Goal: Task Accomplishment & Management: Complete application form

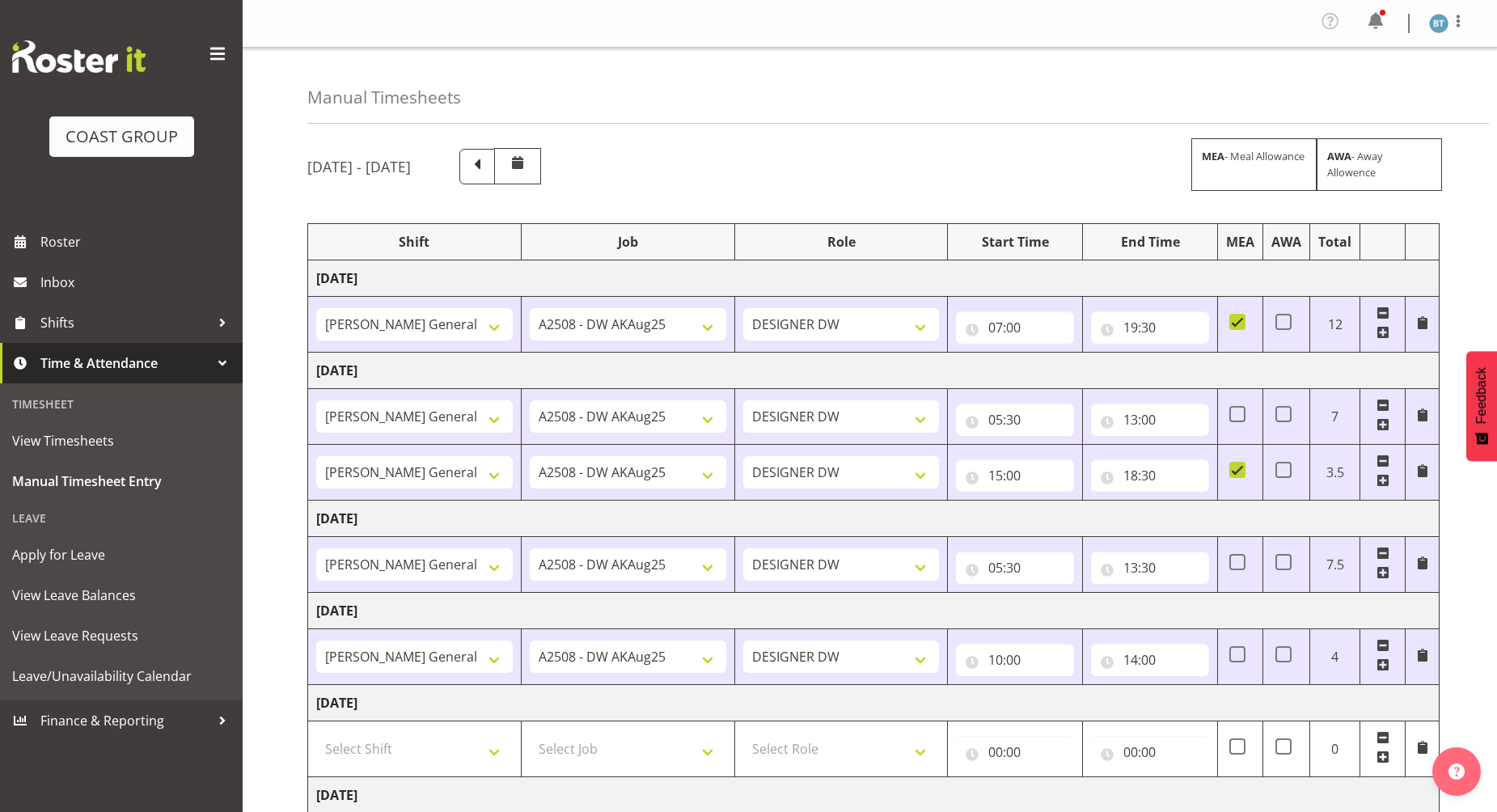
select select "9464"
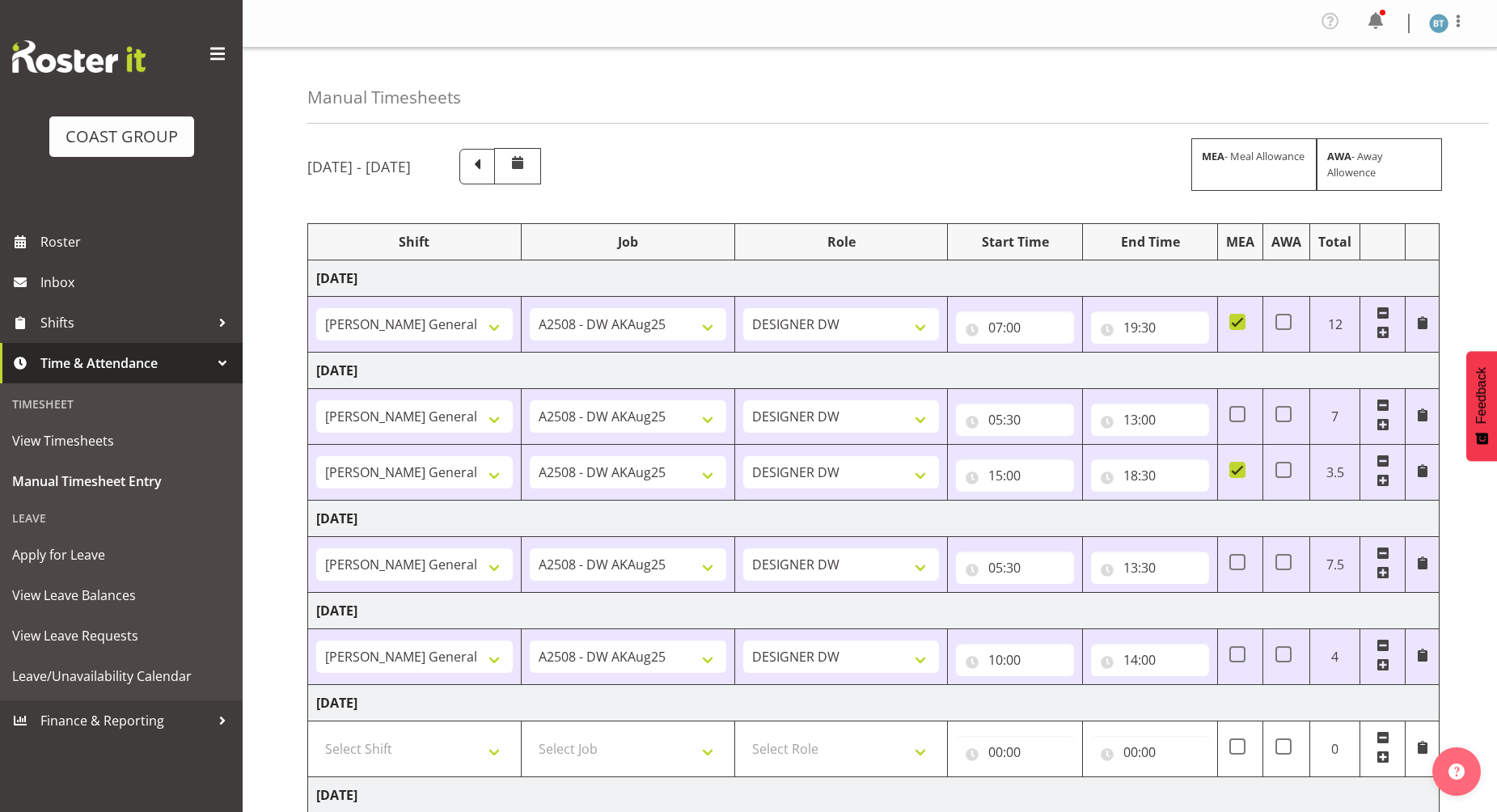
select select "9465"
select select "14"
select select "9465"
select select "15"
select select "9465"
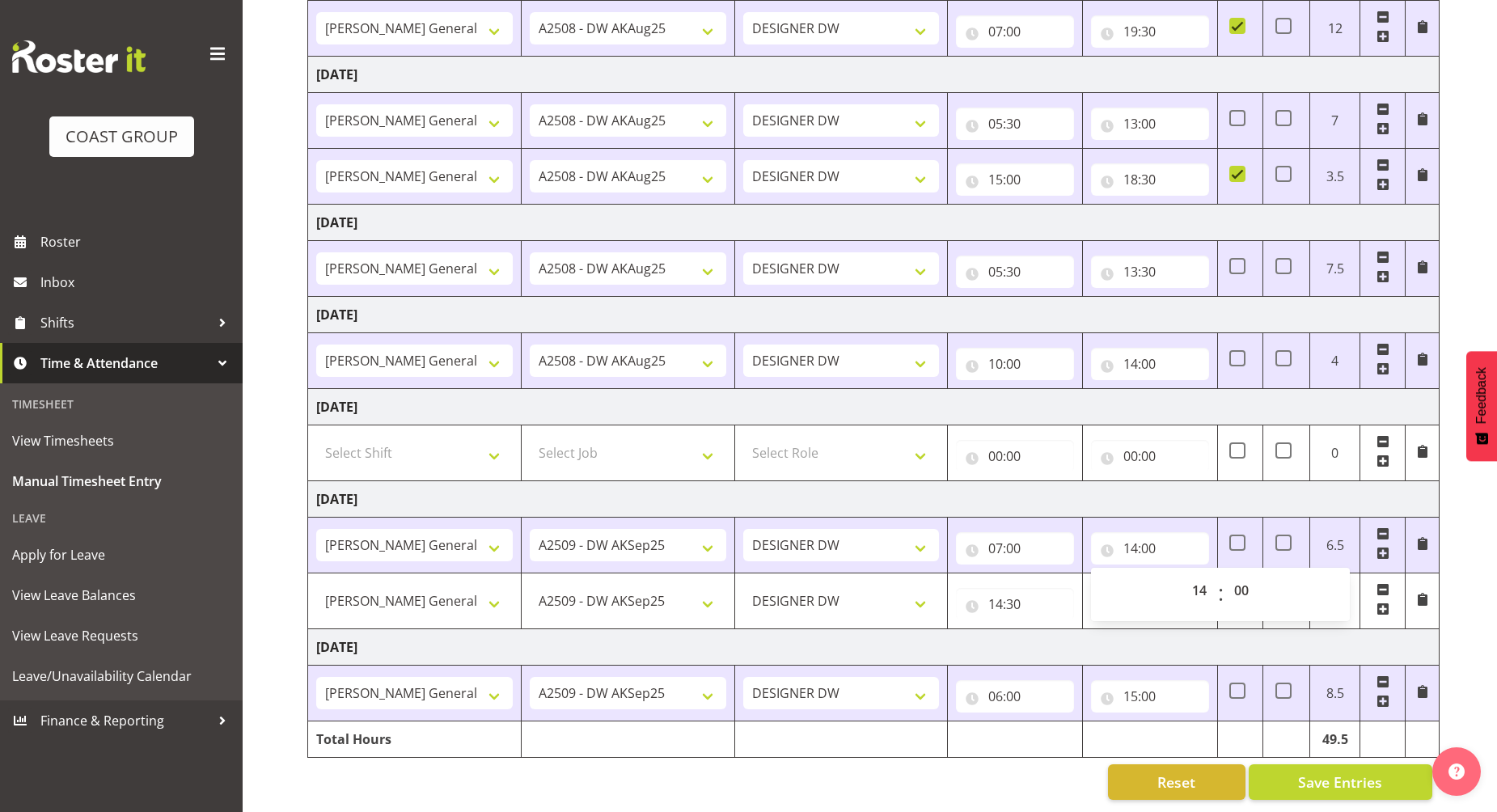
scroll to position [310, 0]
click at [1108, 481] on td "[DATE]" at bounding box center [873, 498] width 1131 height 36
click at [1135, 593] on input "15:00" at bounding box center [1150, 604] width 118 height 32
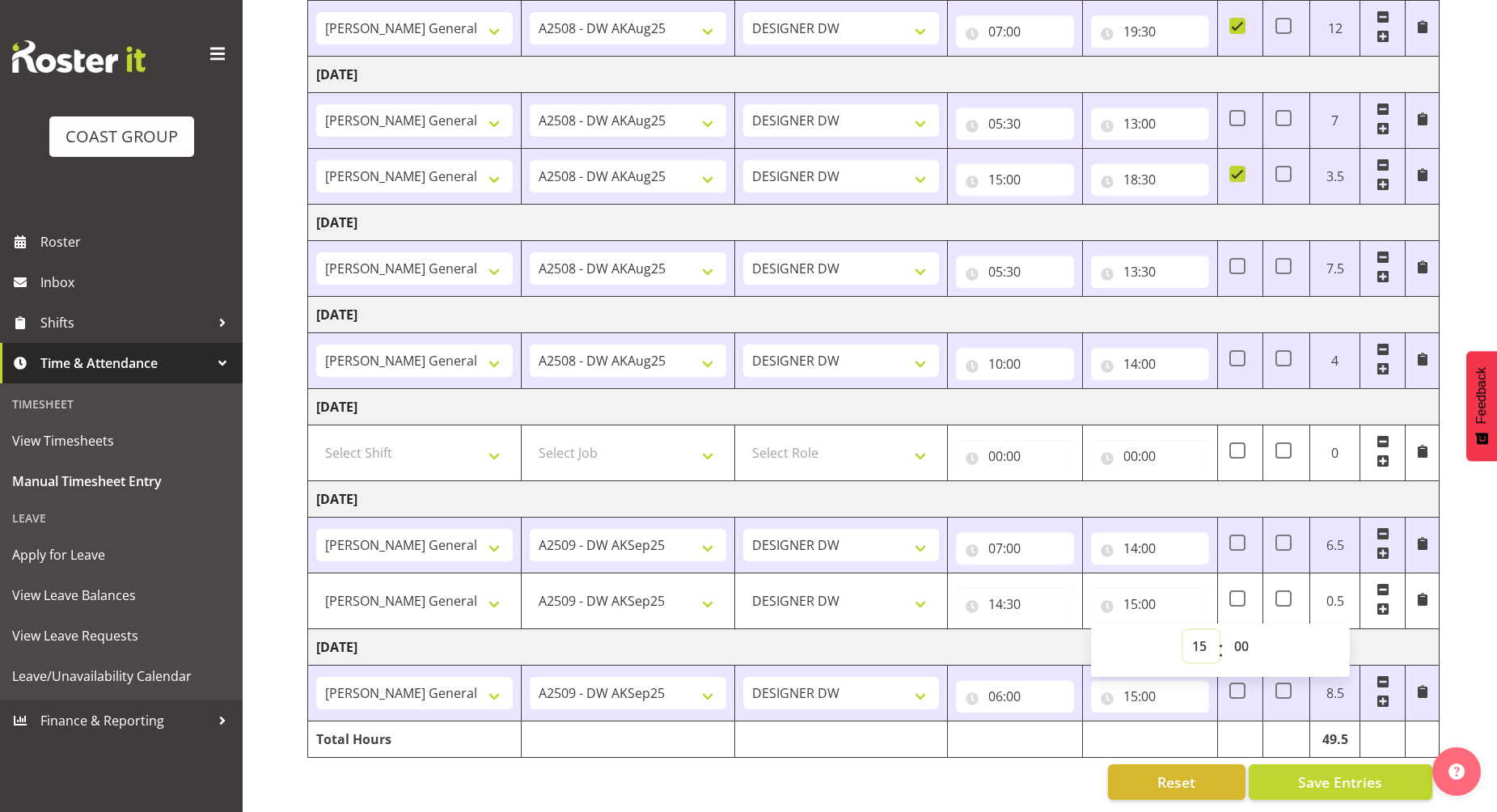
click at [1202, 633] on select "00 01 02 03 04 05 06 07 08 09 10 11 12 13 14 15 16 17 18 19 20 21 22 23" at bounding box center [1201, 646] width 36 height 32
select select "16"
click at [1183, 630] on select "00 01 02 03 04 05 06 07 08 09 10 11 12 13 14 15 16 17 18 19 20 21 22 23" at bounding box center [1201, 646] width 36 height 32
type input "16:00"
click at [1244, 630] on select "00 01 02 03 04 05 06 07 08 09 10 11 12 13 14 15 16 17 18 19 20 21 22 23 24 25 2…" at bounding box center [1243, 646] width 36 height 32
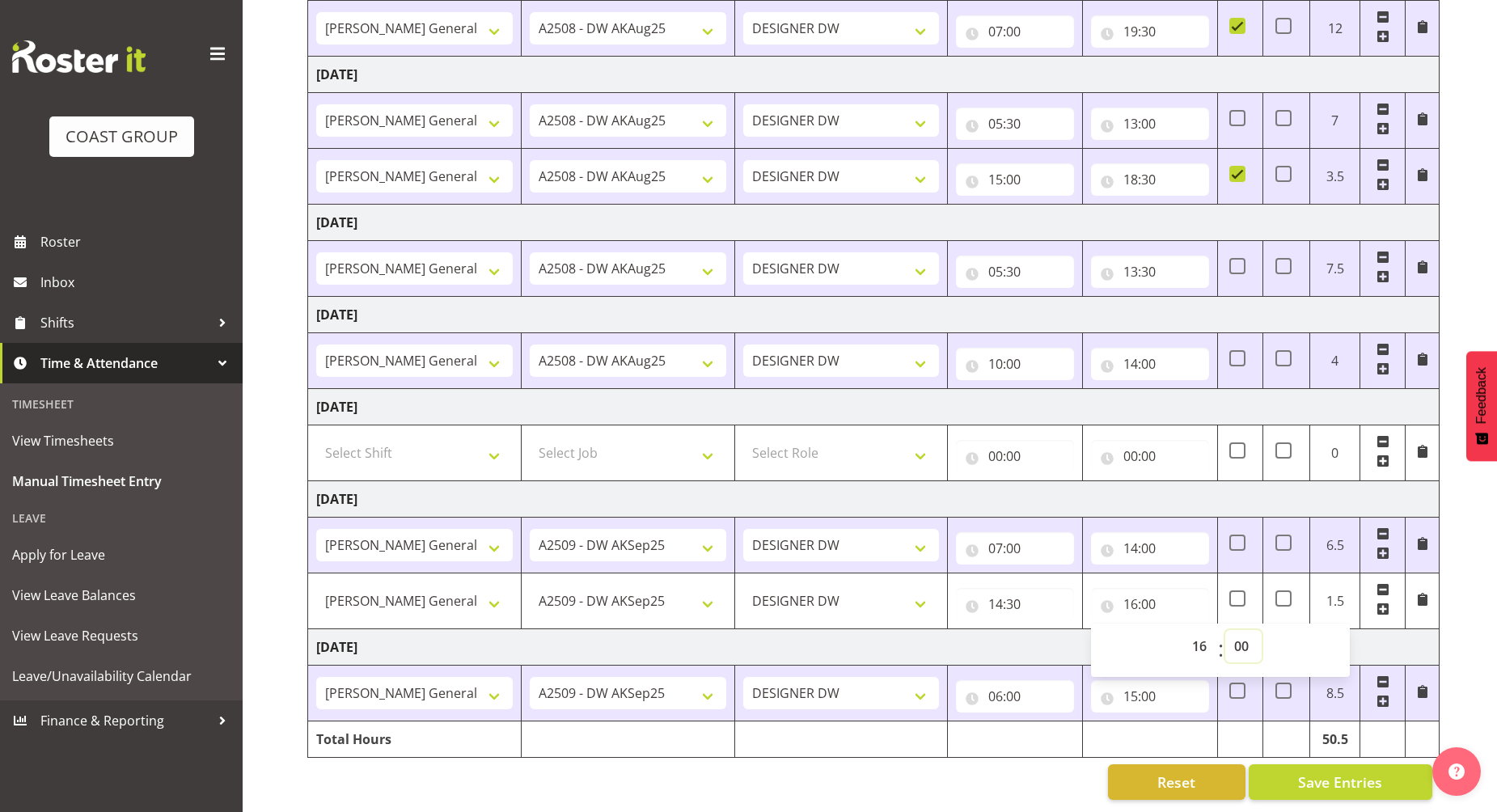
select select "30"
click at [1225, 630] on select "00 01 02 03 04 05 06 07 08 09 10 11 12 13 14 15 16 17 18 19 20 21 22 23 24 25 2…" at bounding box center [1243, 646] width 36 height 32
type input "16:30"
click at [1117, 481] on td "[DATE]" at bounding box center [873, 498] width 1131 height 36
click at [1142, 629] on td "[DATE]" at bounding box center [873, 646] width 1131 height 36
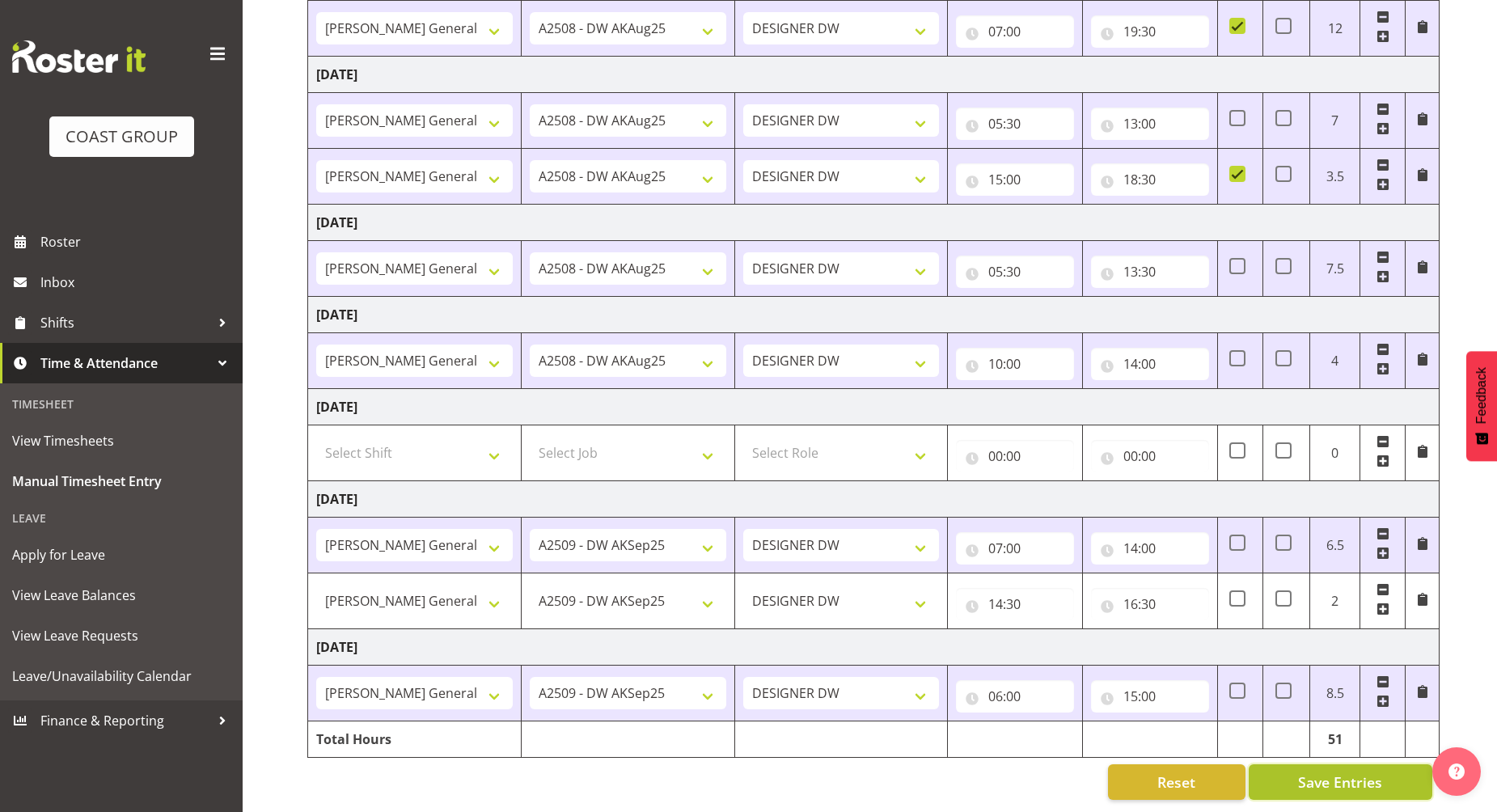
click at [1332, 778] on button "Save Entries" at bounding box center [1341, 782] width 183 height 35
click at [1339, 771] on span "Save Entries" at bounding box center [1341, 781] width 84 height 21
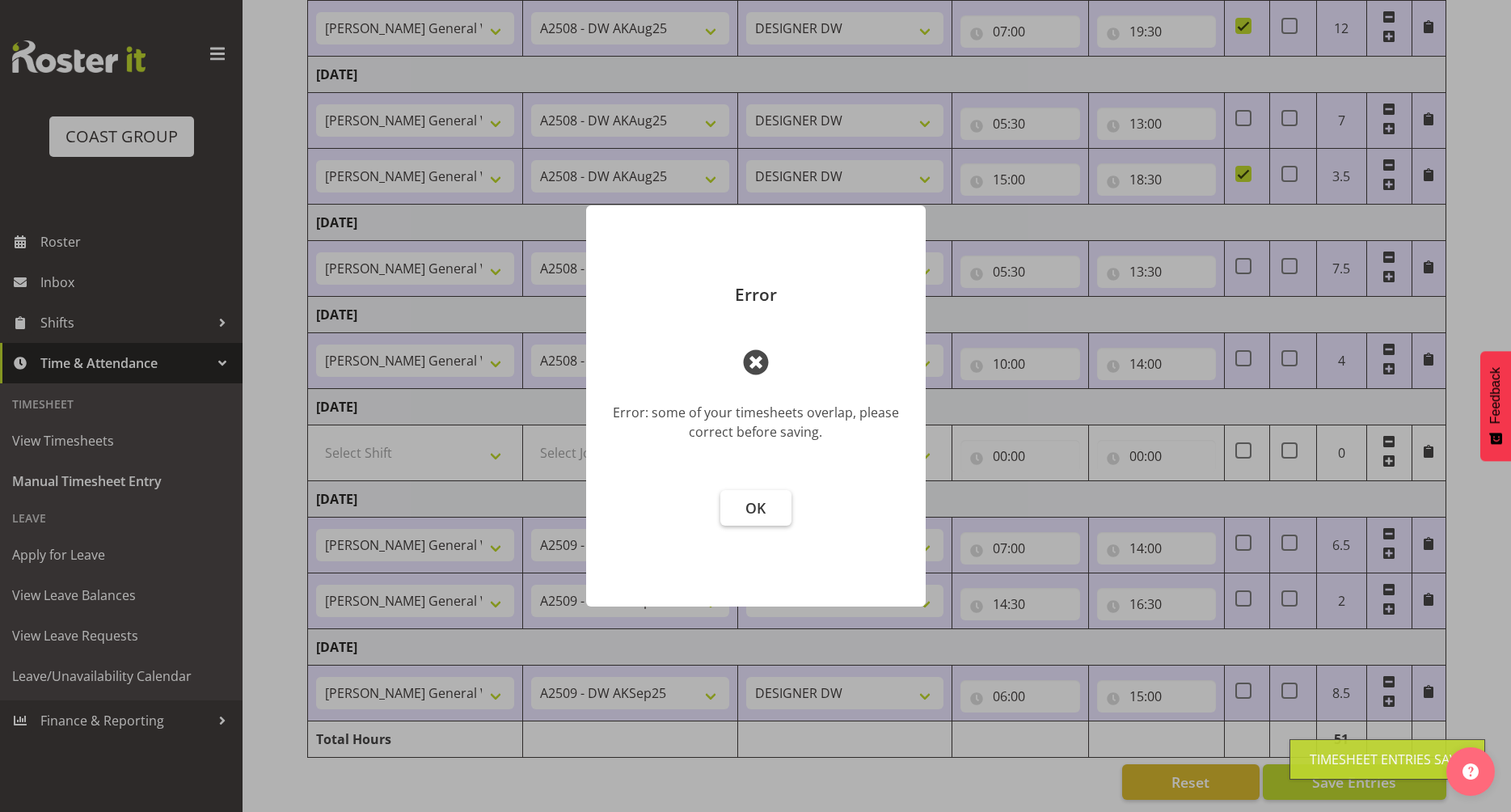
click at [768, 519] on button "OK" at bounding box center [756, 508] width 71 height 35
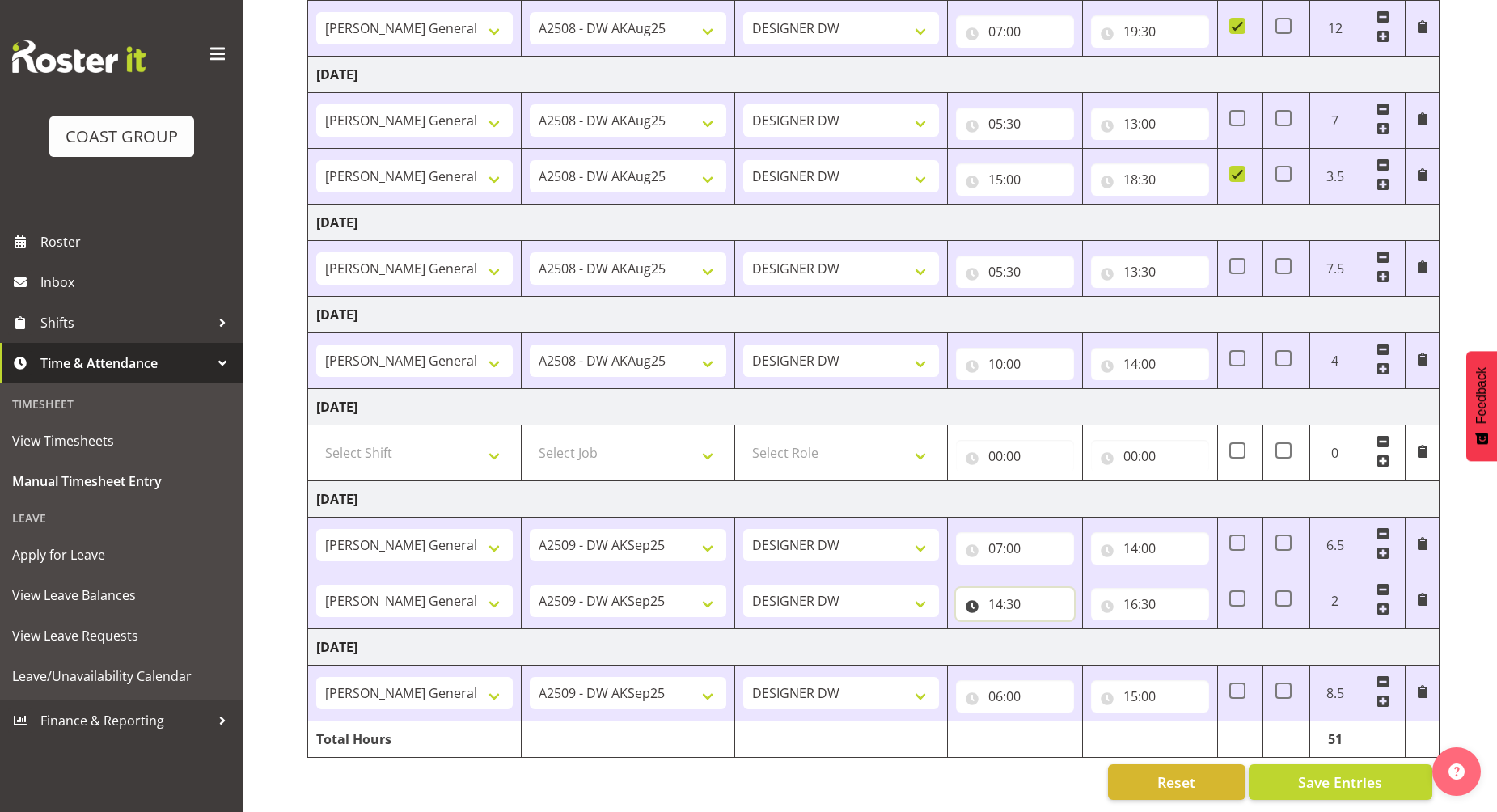
click at [998, 588] on input "14:30" at bounding box center [1015, 604] width 118 height 32
click at [1058, 631] on select "00 01 02 03 04 05 06 07 08 09 10 11 12 13 14 15 16 17 18 19 20 21 22 23" at bounding box center [1066, 646] width 36 height 32
select select "18"
click at [1048, 630] on select "00 01 02 03 04 05 06 07 08 09 10 11 12 13 14 15 16 17 18 19 20 21 22 23" at bounding box center [1066, 646] width 36 height 32
type input "18:30"
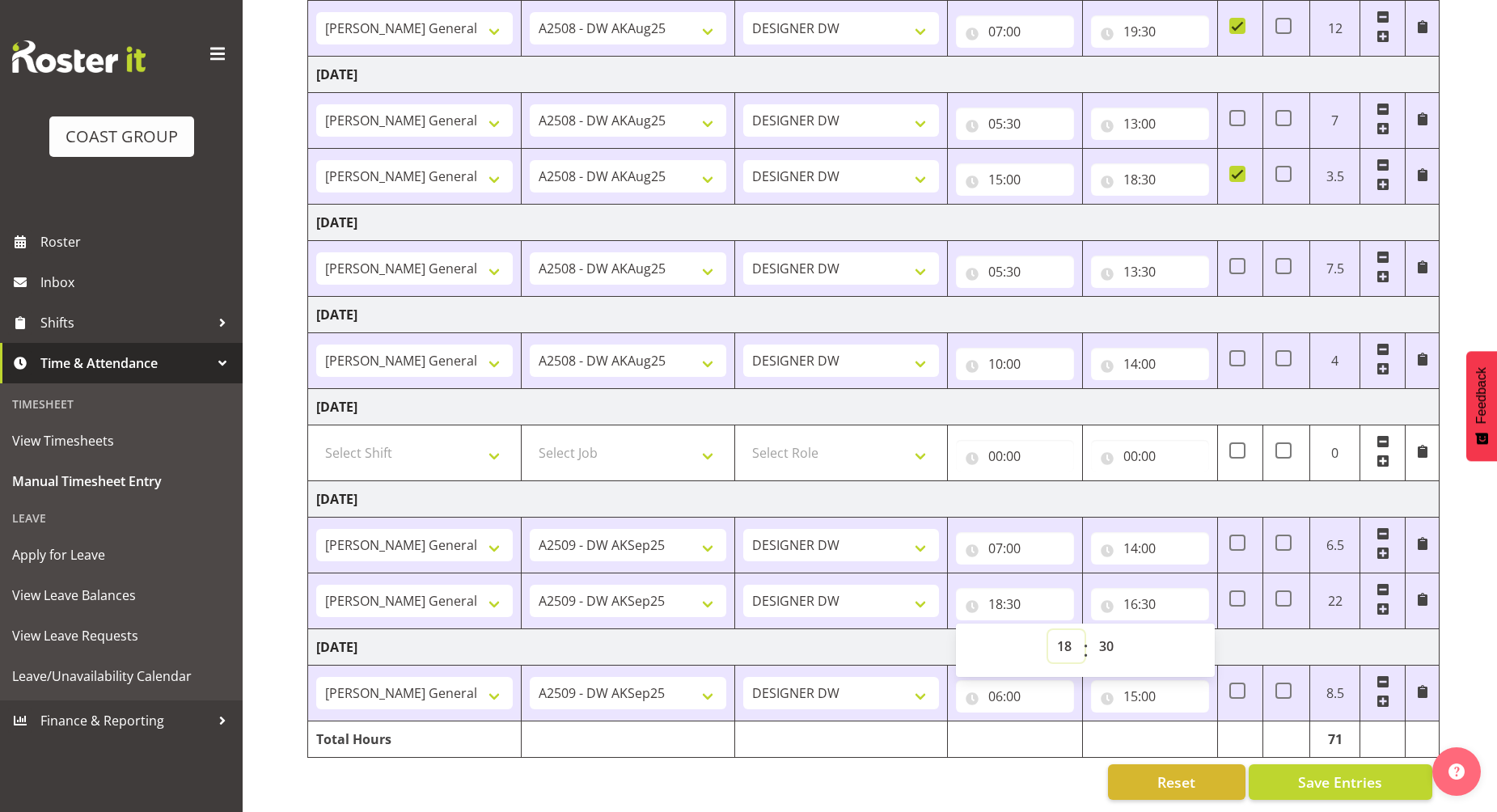
click at [1066, 630] on select "00 01 02 03 04 05 06 07 08 09 10 11 12 13 14 15 16 17 18 19 20 21 22 23" at bounding box center [1066, 646] width 36 height 32
select select "14"
click at [1048, 630] on select "00 01 02 03 04 05 06 07 08 09 10 11 12 13 14 15 16 17 18 19 20 21 22 23" at bounding box center [1066, 646] width 36 height 32
type input "14:30"
click at [1332, 773] on span "Save Entries" at bounding box center [1341, 781] width 84 height 21
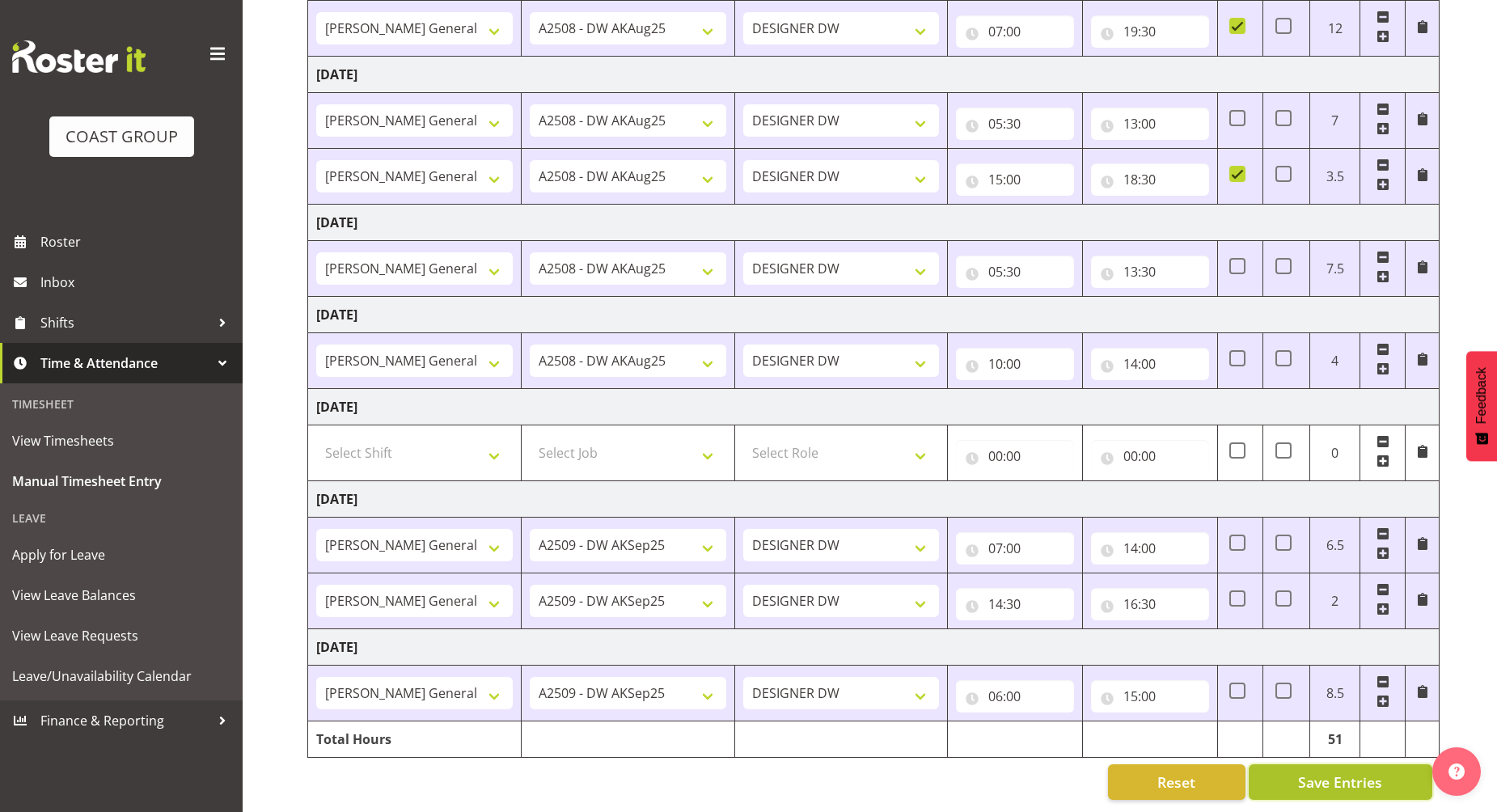
click at [1315, 771] on span "Save Entries" at bounding box center [1341, 781] width 84 height 21
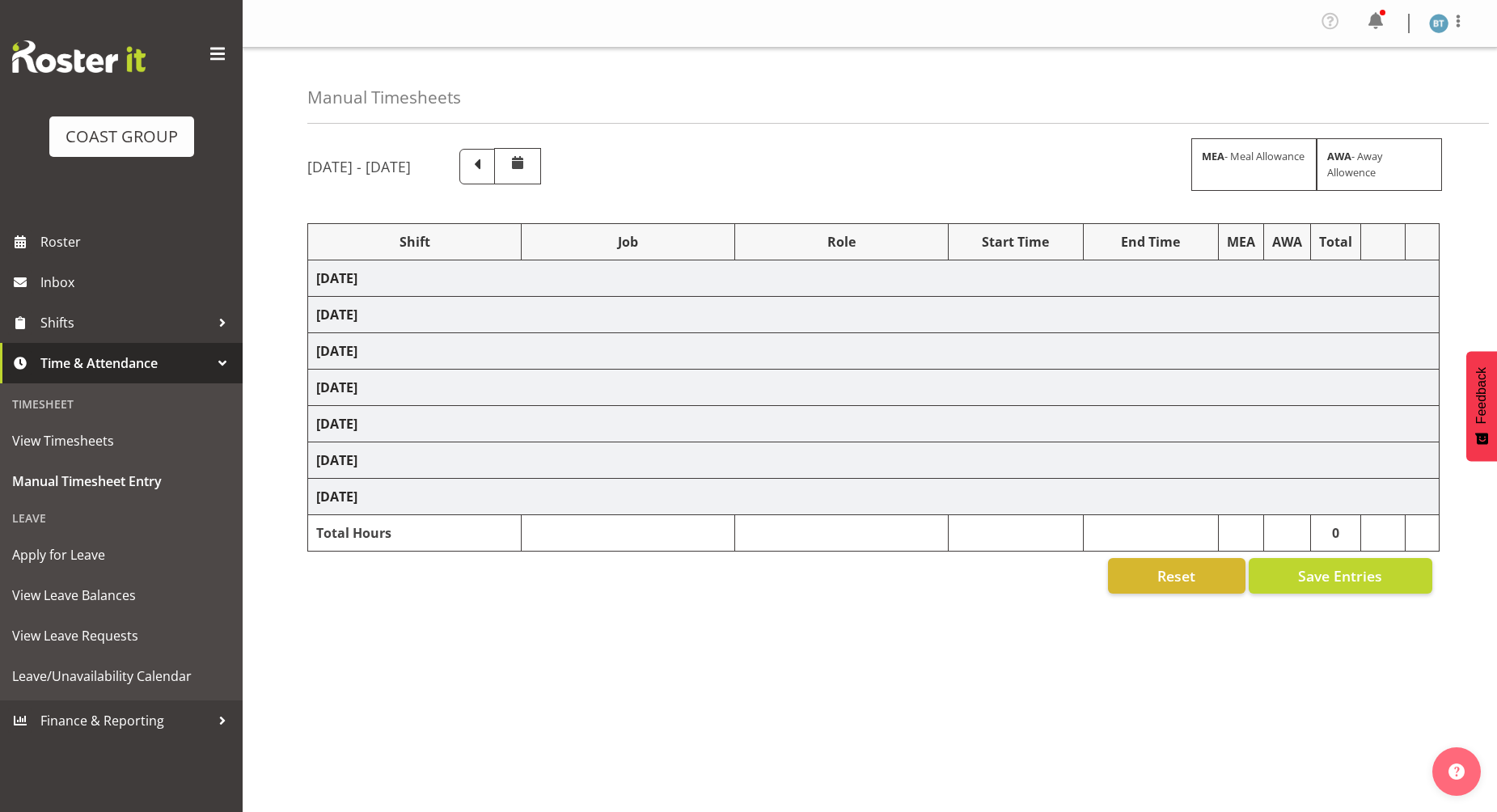
select select "9464"
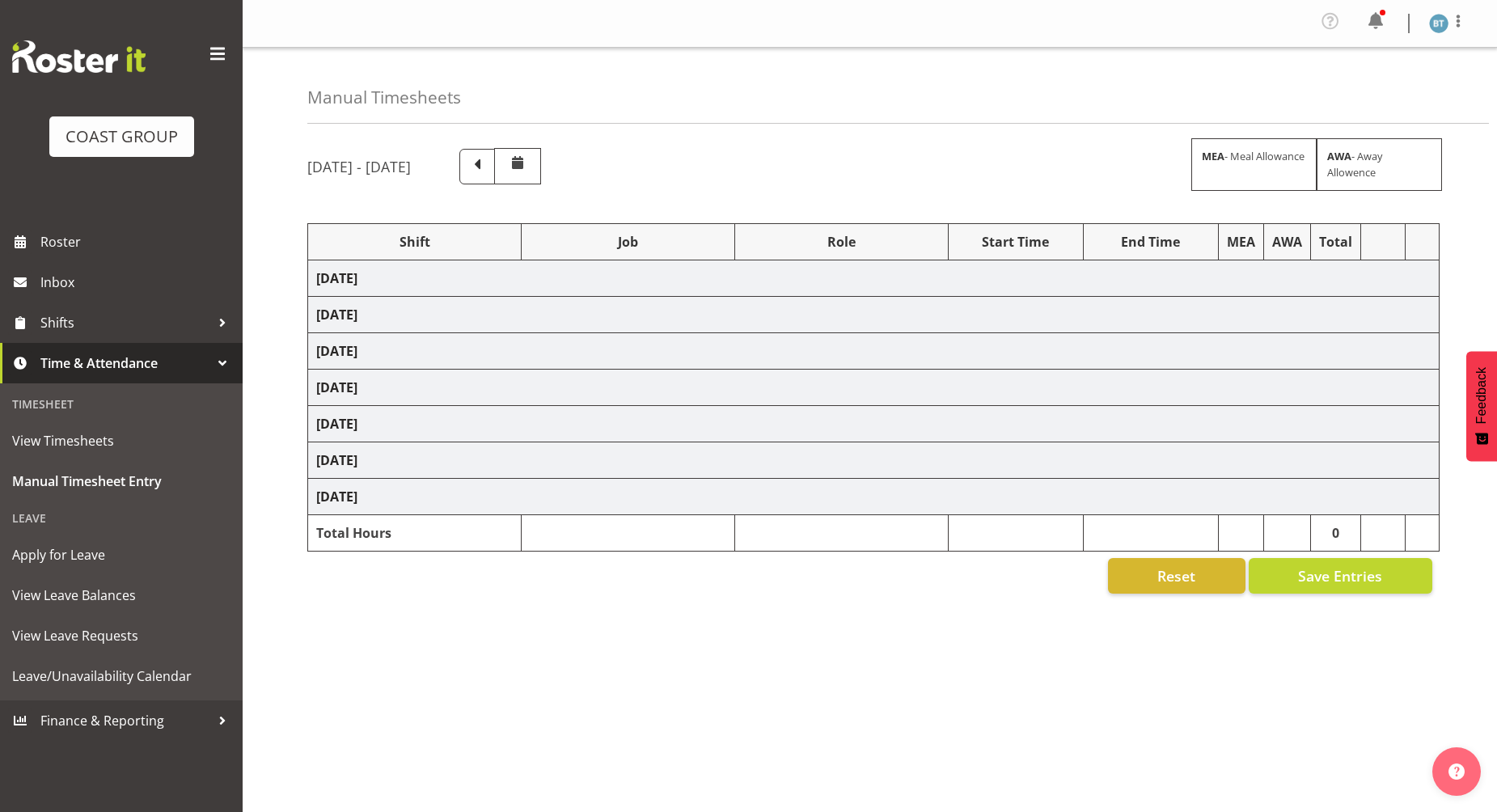
select select "9465"
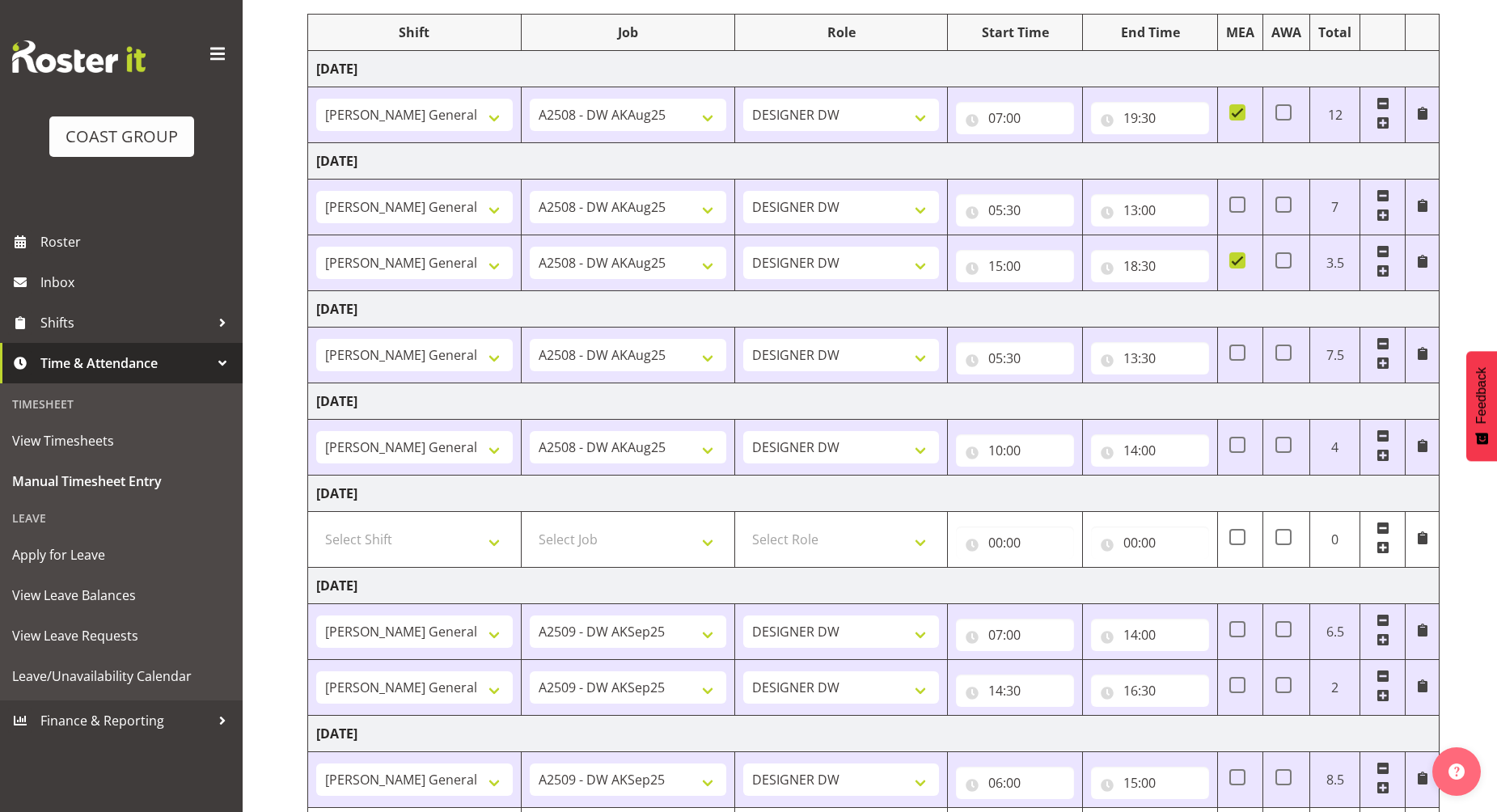
scroll to position [310, 0]
